Goal: Task Accomplishment & Management: Use online tool/utility

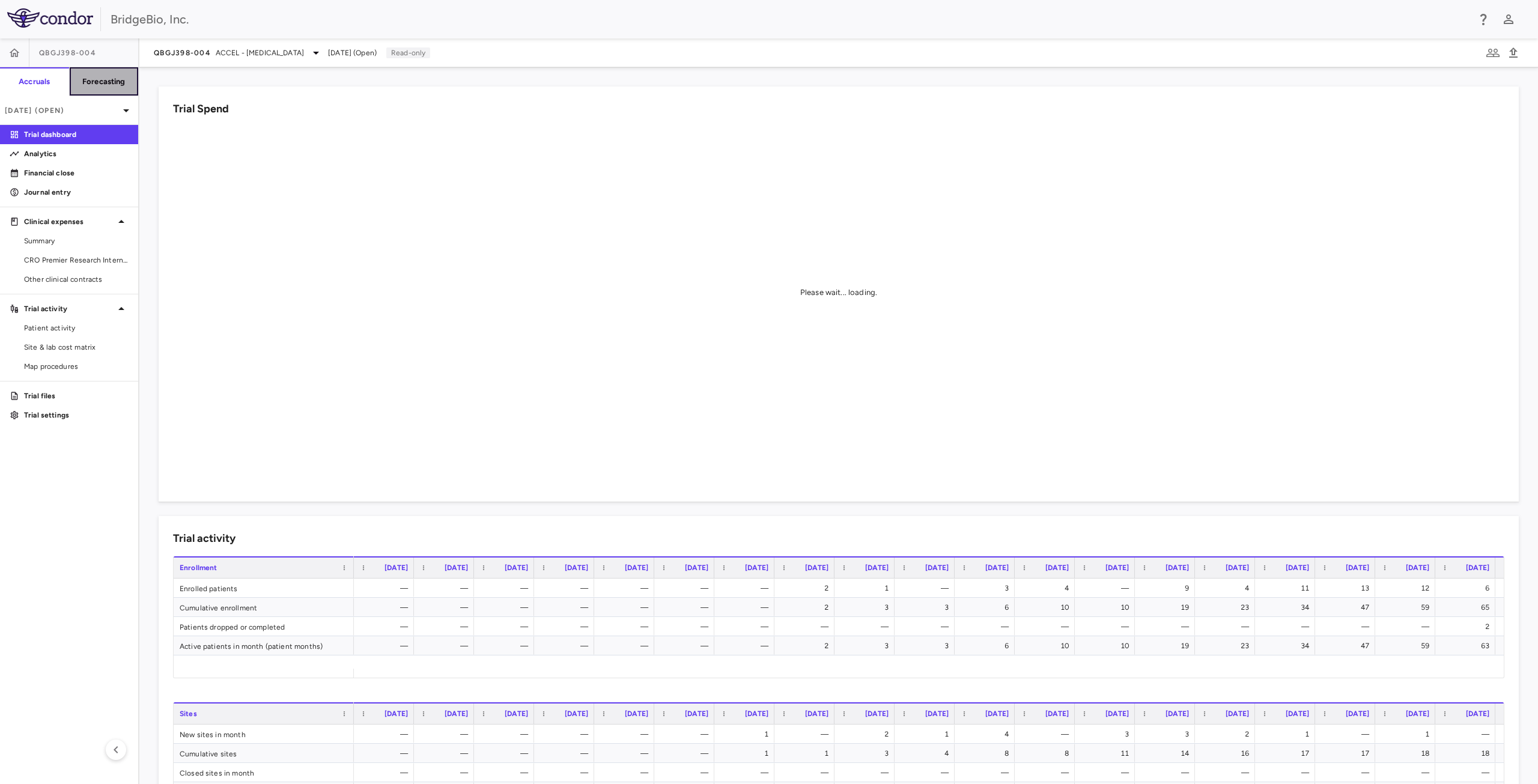
click at [111, 85] on h6 "Forecasting" at bounding box center [104, 81] width 44 height 11
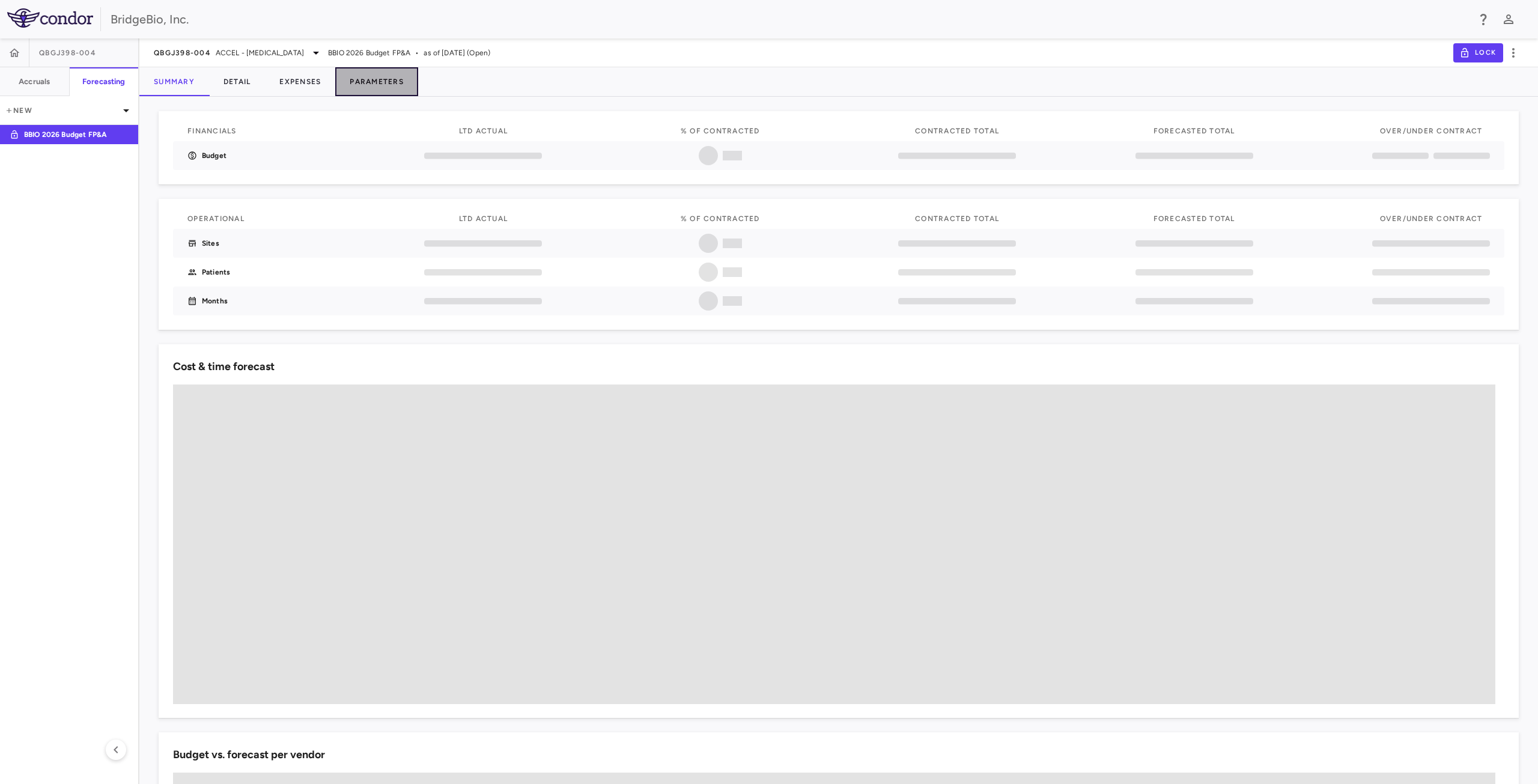
click at [366, 81] on button "Parameters" at bounding box center [377, 81] width 83 height 28
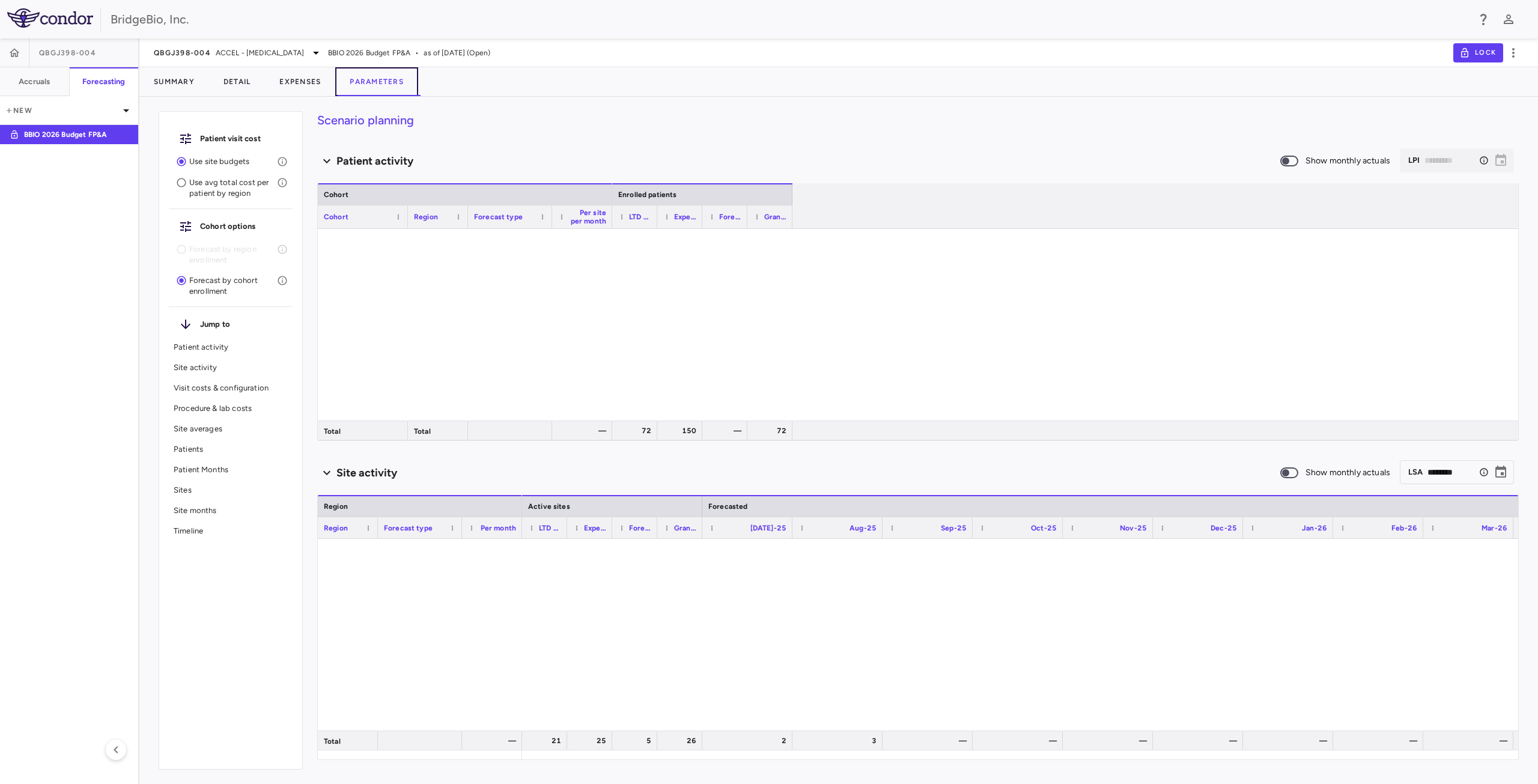
type input "********"
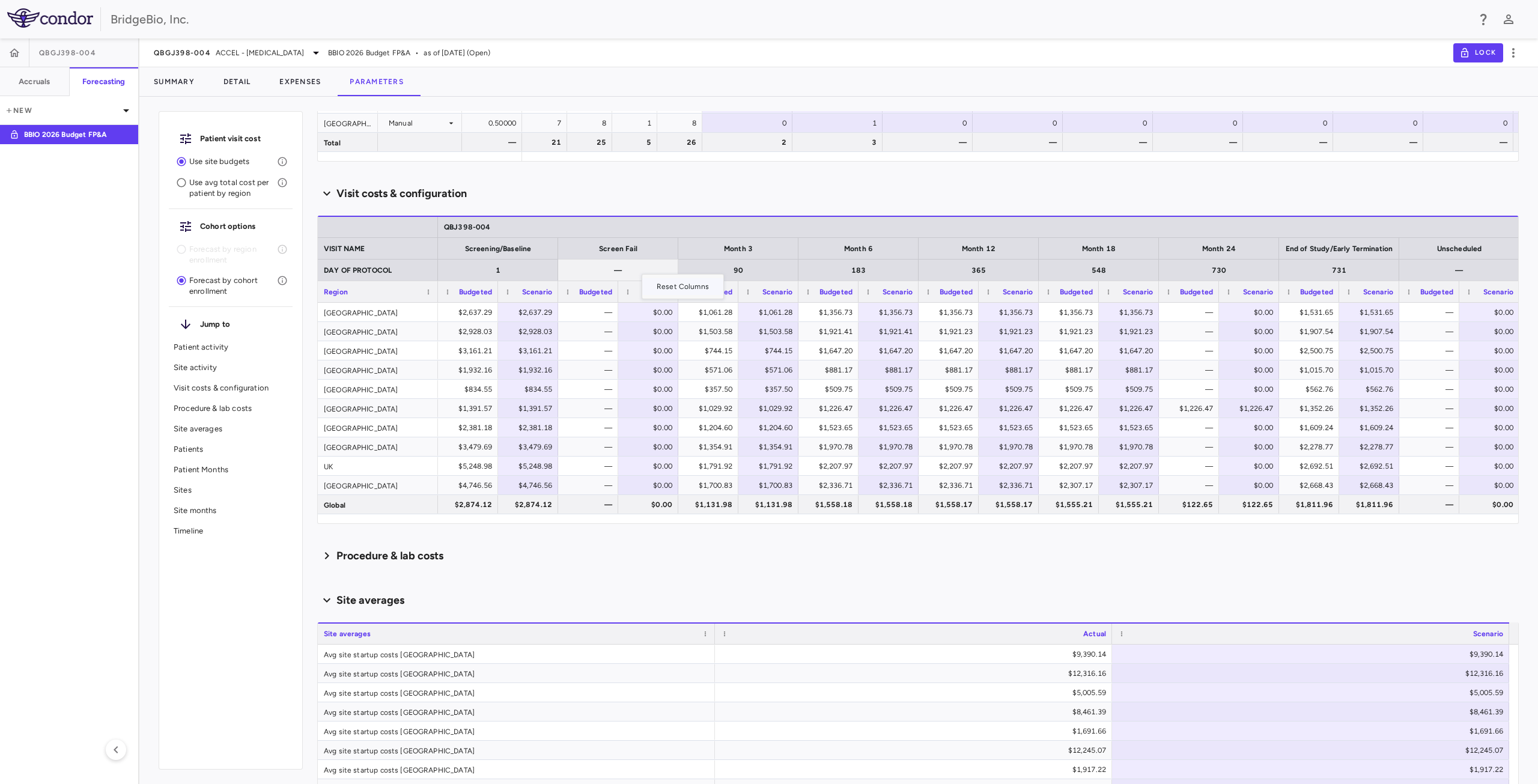
scroll to position [599, 0]
click at [672, 441] on span "Export" at bounding box center [664, 443] width 101 height 17
click at [787, 463] on span "Excel Export" at bounding box center [791, 464] width 56 height 17
